Goal: Information Seeking & Learning: Learn about a topic

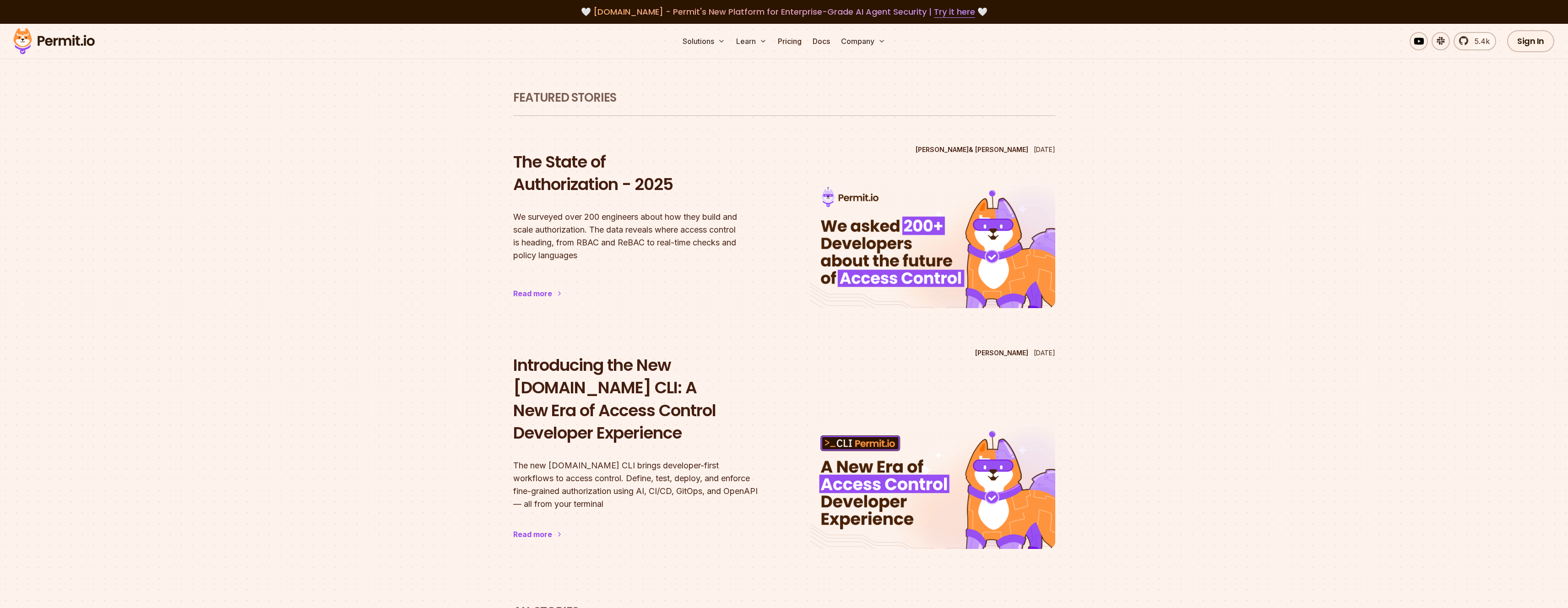
click at [63, 40] on img at bounding box center [54, 41] width 90 height 31
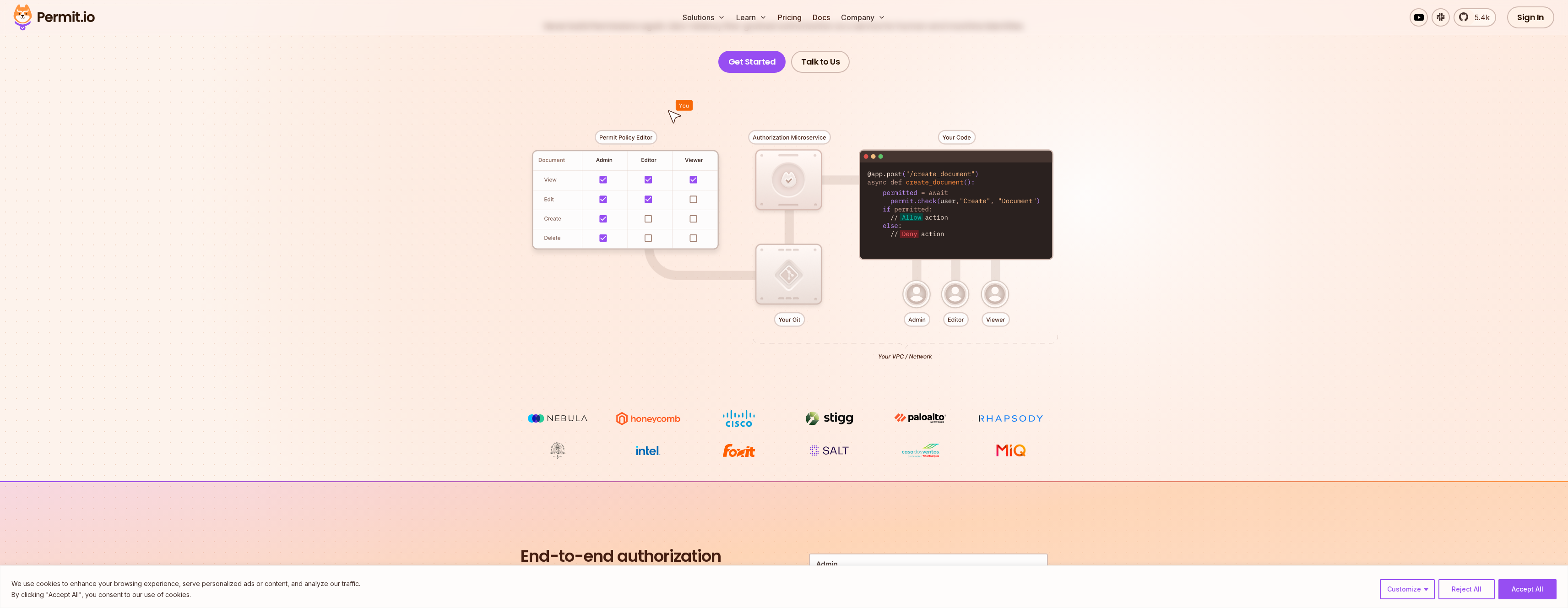
scroll to position [173, 0]
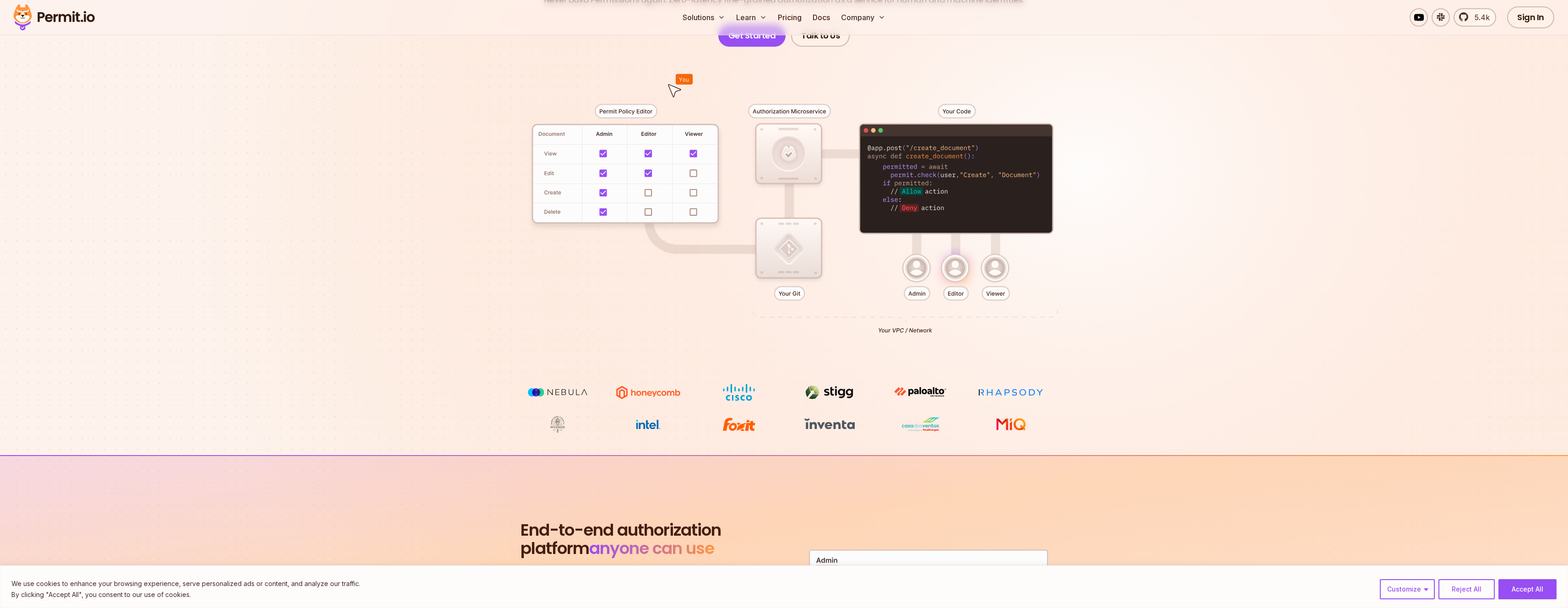
drag, startPoint x: 609, startPoint y: 188, endPoint x: 643, endPoint y: 197, distance: 35.2
click at [643, 197] on div at bounding box center [784, 215] width 641 height 337
click at [660, 195] on div at bounding box center [784, 215] width 641 height 337
click at [651, 195] on div at bounding box center [784, 215] width 641 height 337
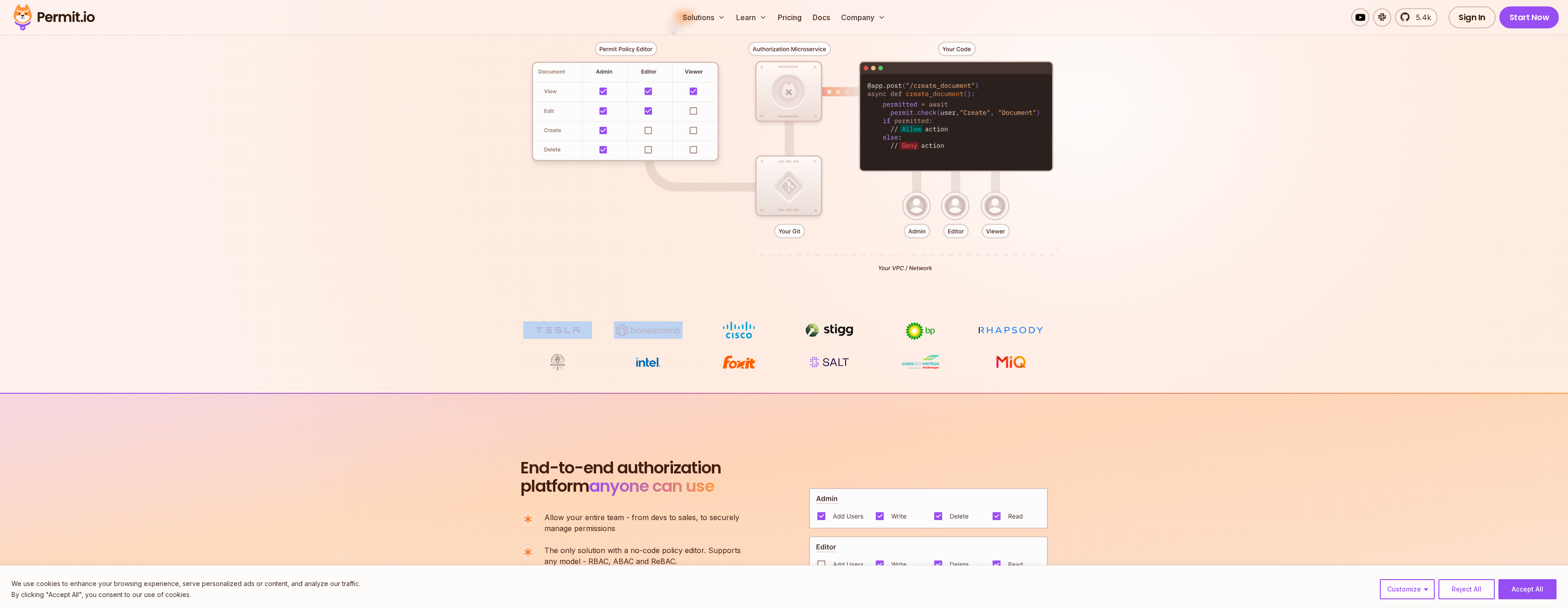
scroll to position [246, 0]
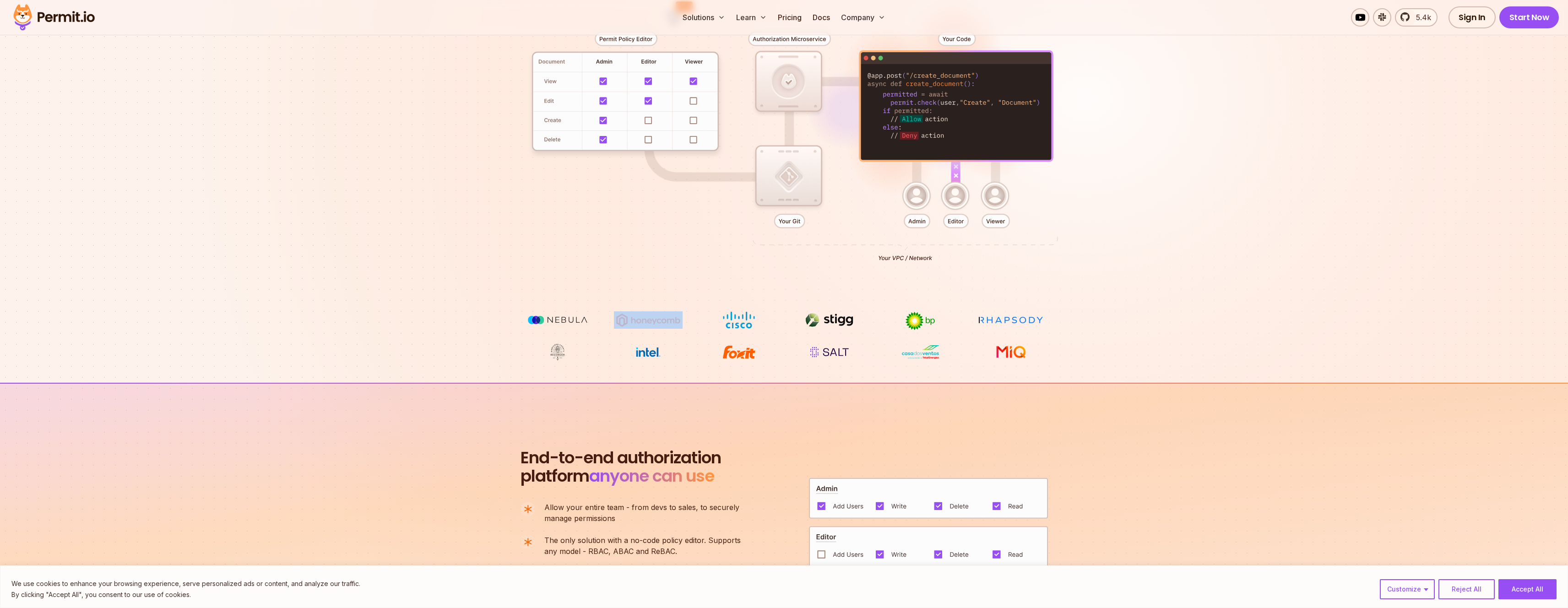
click at [661, 325] on img at bounding box center [648, 320] width 68 height 18
click at [732, 384] on section "End-to-end authorization platform anyone can use A no-code authorization platfo…" at bounding box center [784, 549] width 1568 height 334
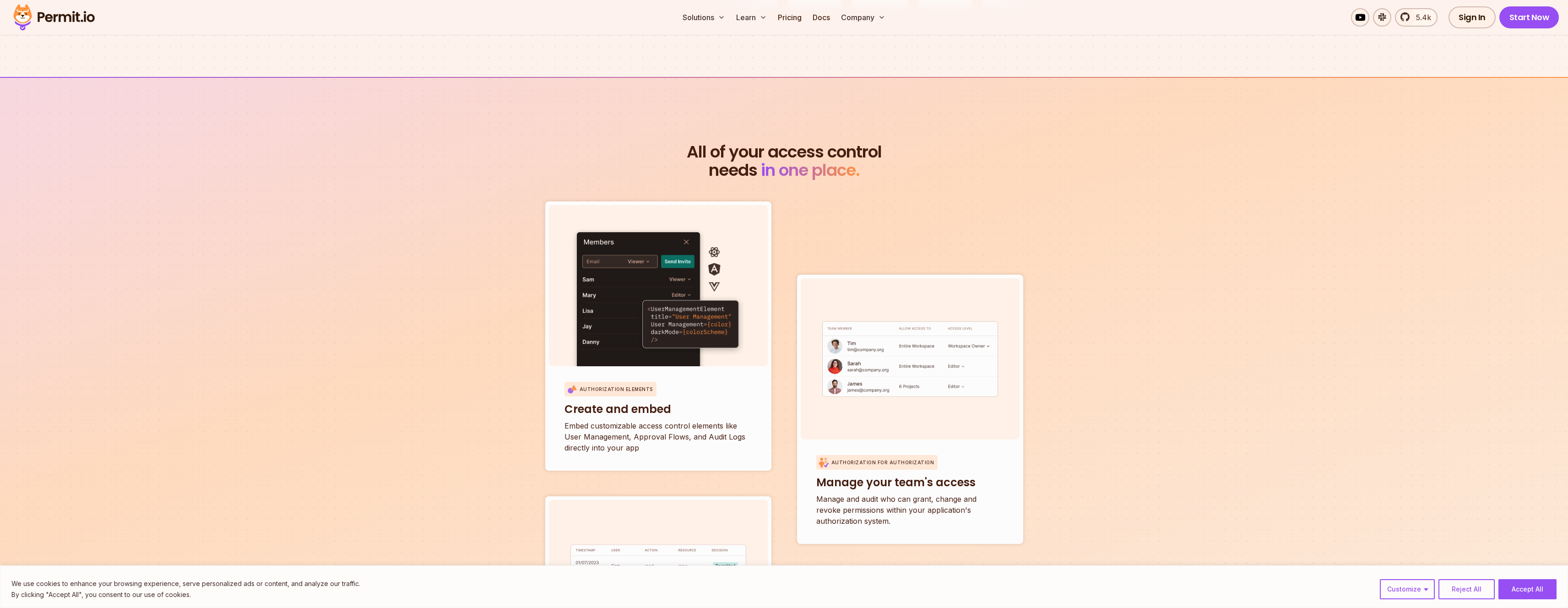
scroll to position [2645, 0]
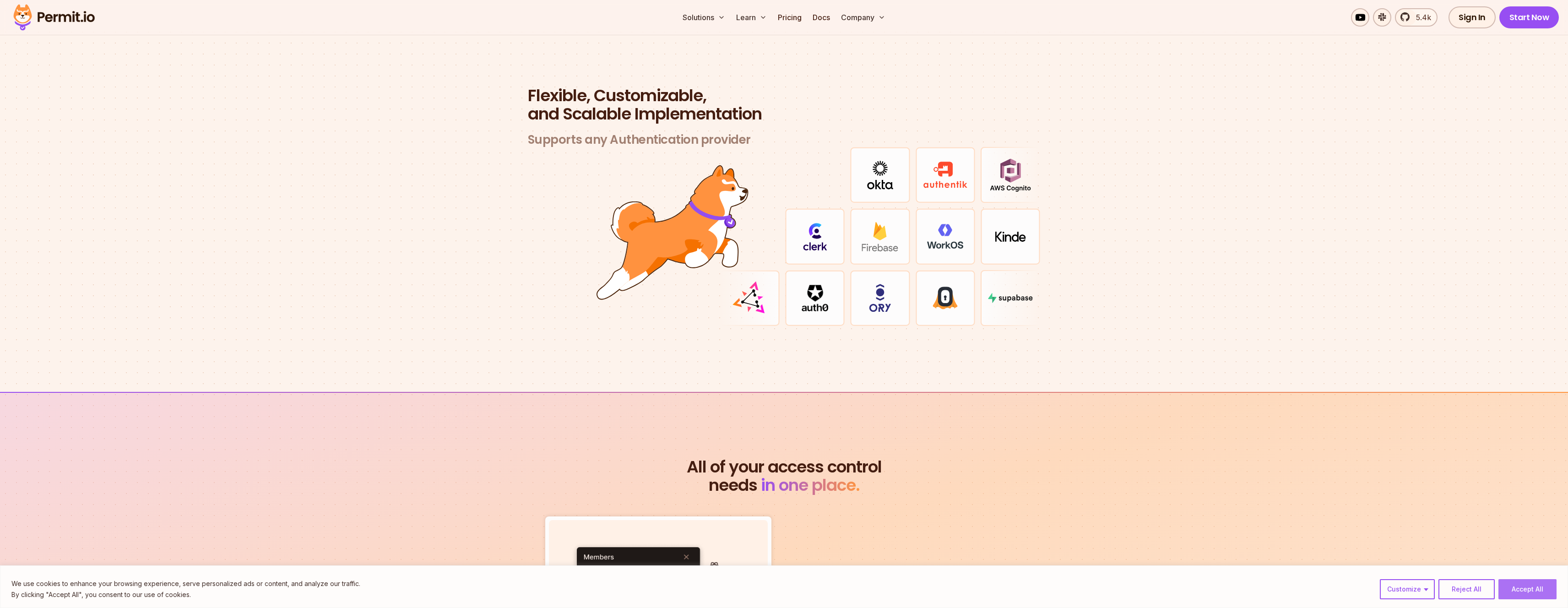
click at [1511, 584] on button "Accept All" at bounding box center [1527, 589] width 58 height 20
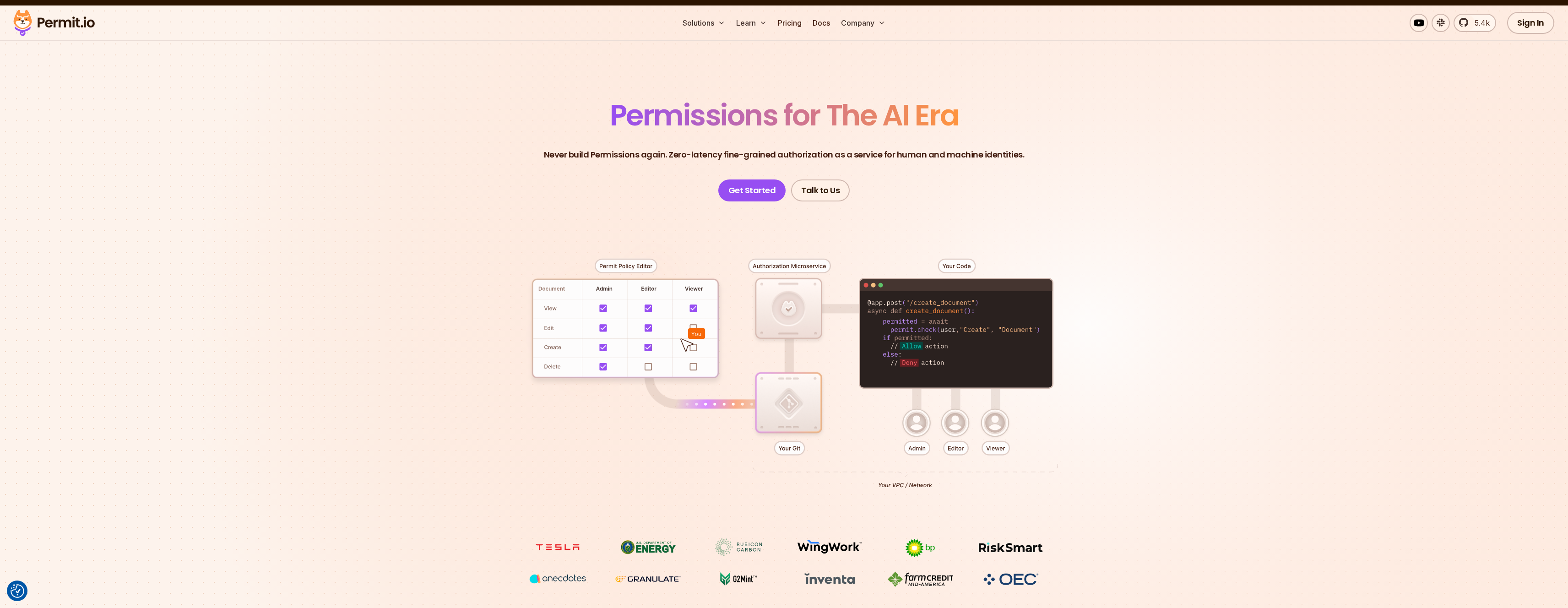
scroll to position [0, 0]
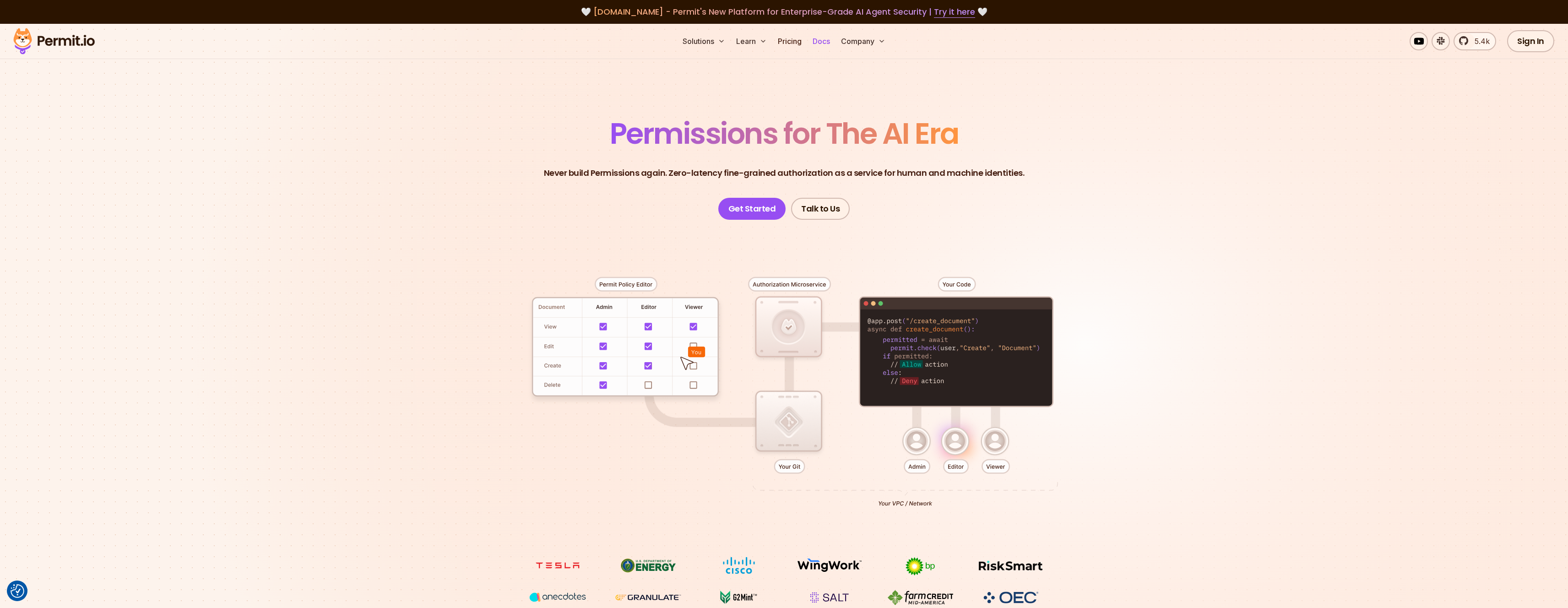
click at [820, 41] on link "Docs" at bounding box center [821, 41] width 24 height 18
